Goal: Task Accomplishment & Management: Complete application form

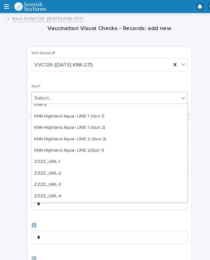
scroll to position [191, 0]
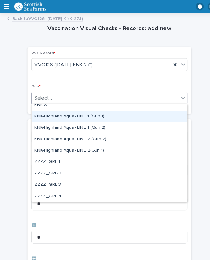
click at [53, 113] on div "KNK-Highland Aqua- LINE 1 (Gun 1)" at bounding box center [104, 111] width 149 height 11
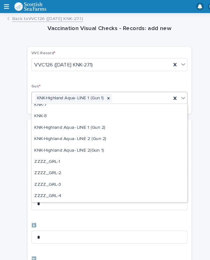
scroll to position [180, 0]
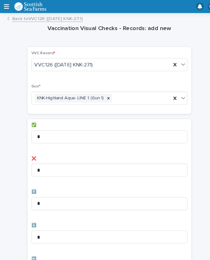
click at [70, 120] on p "✅" at bounding box center [104, 120] width 149 height 4
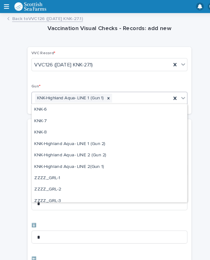
scroll to position [165, 0]
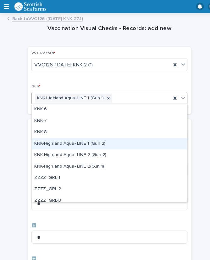
click at [69, 140] on div "KNK-Highland Aqua- LINE 1 (Gun 2)" at bounding box center [104, 138] width 149 height 11
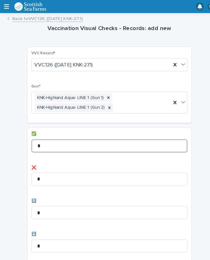
click at [59, 134] on input "*" at bounding box center [104, 140] width 149 height 13
click at [67, 140] on input "*" at bounding box center [104, 140] width 149 height 13
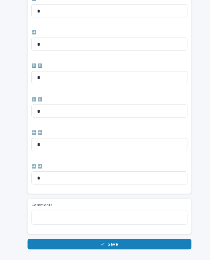
scroll to position [258, 0]
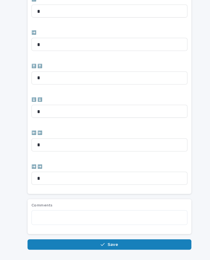
type input "**"
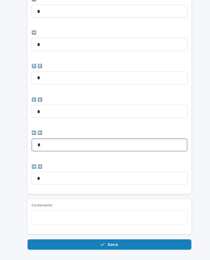
click at [51, 135] on input "*" at bounding box center [104, 139] width 149 height 13
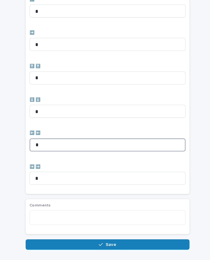
scroll to position [0, 2]
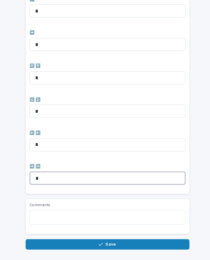
click at [53, 168] on input "*" at bounding box center [102, 171] width 149 height 13
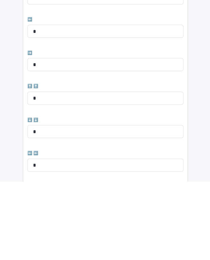
scroll to position [151, 0]
type input "*"
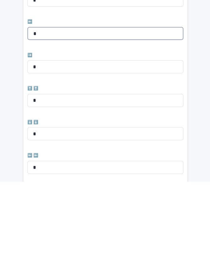
click at [47, 112] on input "*" at bounding box center [102, 118] width 149 height 13
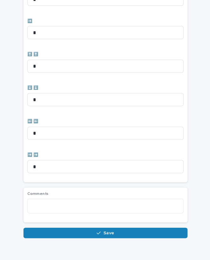
scroll to position [258, 0]
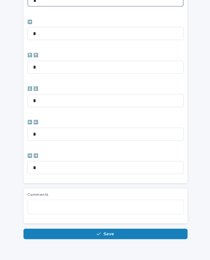
type input "*"
click at [104, 233] on span "Save" at bounding box center [106, 235] width 10 height 4
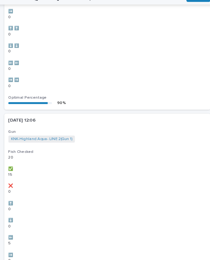
scroll to position [0, 0]
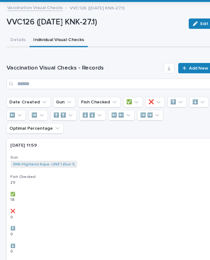
click at [186, 74] on span "Add New" at bounding box center [190, 76] width 19 height 4
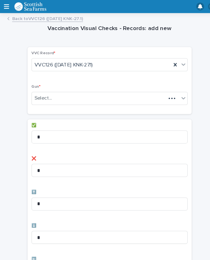
click at [78, 94] on div "Select..." at bounding box center [94, 94] width 128 height 10
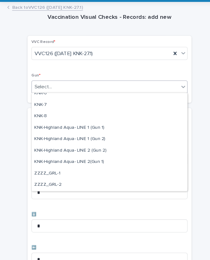
scroll to position [177, 0]
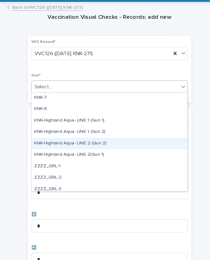
click at [83, 143] on div "KNK-Highland Aqua- LINE 2 (Gun 2)" at bounding box center [104, 148] width 149 height 11
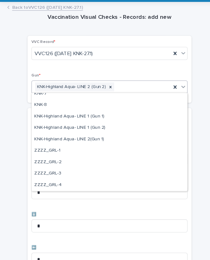
scroll to position [180, 0]
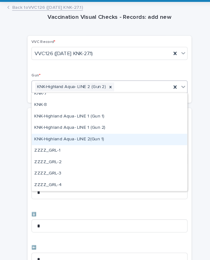
click at [75, 139] on div "KNK-Highland Aqua- LINE 2(Gun 1)" at bounding box center [104, 144] width 149 height 11
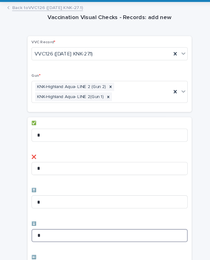
click at [47, 230] on input "*" at bounding box center [104, 236] width 149 height 13
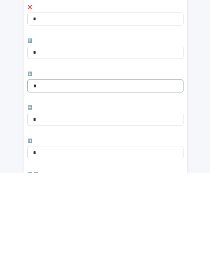
scroll to position [75, 0]
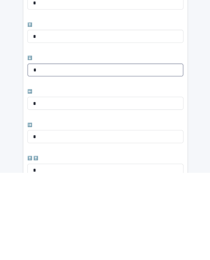
type input "*"
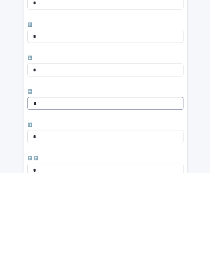
click at [49, 187] on input "*" at bounding box center [104, 193] width 149 height 13
click at [54, 187] on input "*" at bounding box center [104, 193] width 149 height 13
type input "*"
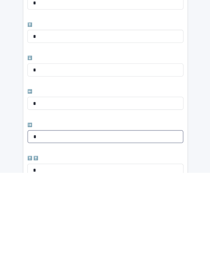
click at [51, 219] on input "*" at bounding box center [104, 225] width 149 height 13
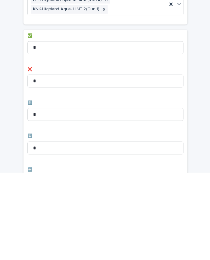
scroll to position [0, 0]
type input "*"
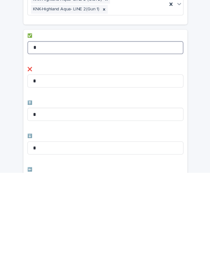
click at [52, 134] on input "*" at bounding box center [104, 140] width 149 height 13
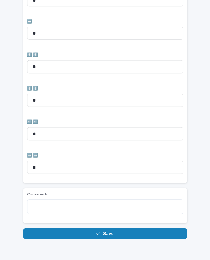
scroll to position [258, 0]
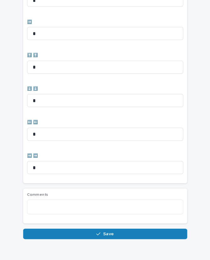
type input "**"
click at [106, 233] on span "Save" at bounding box center [108, 235] width 10 height 4
